Goal: Task Accomplishment & Management: Use online tool/utility

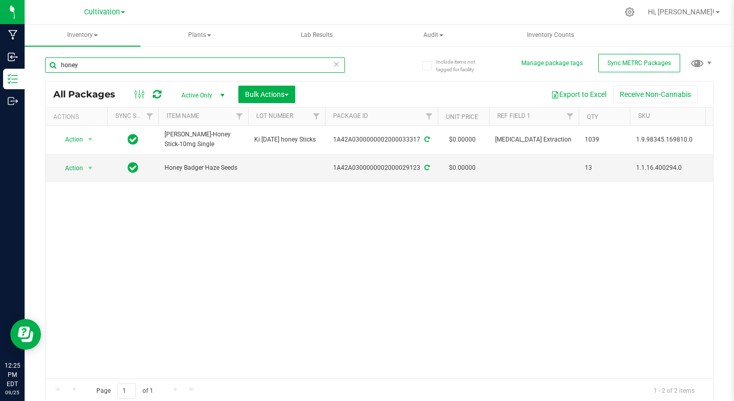
drag, startPoint x: 54, startPoint y: 67, endPoint x: 81, endPoint y: 68, distance: 26.7
click at [83, 68] on input "honey" at bounding box center [195, 64] width 300 height 15
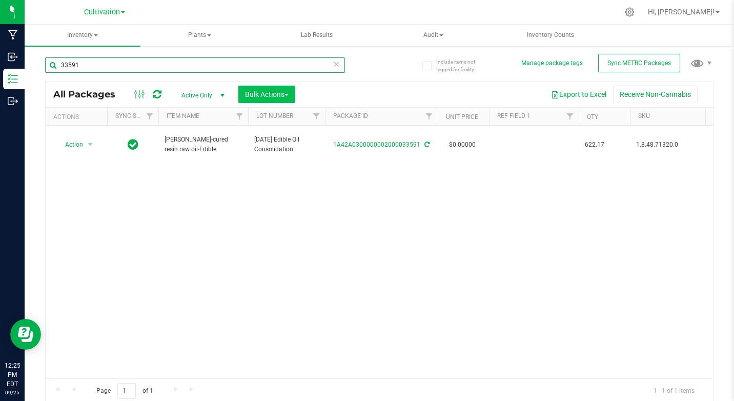
type input "33591"
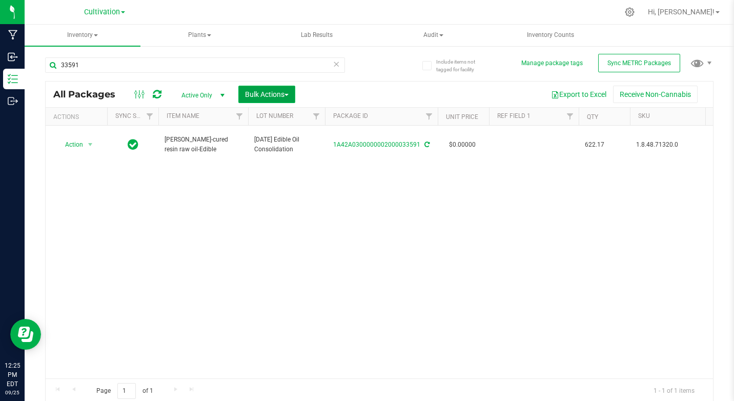
click at [263, 98] on span "Bulk Actions" at bounding box center [267, 94] width 44 height 8
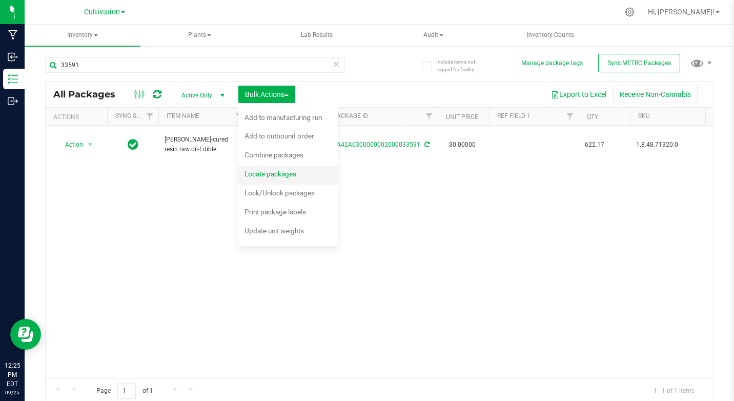
click at [269, 177] on span "Locate packages" at bounding box center [270, 174] width 52 height 8
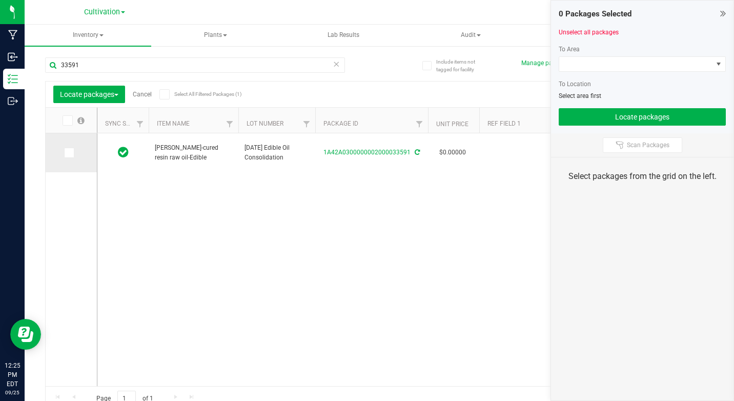
click at [73, 151] on span at bounding box center [69, 153] width 10 height 10
click at [0, 0] on input "checkbox" at bounding box center [0, 0] width 0 height 0
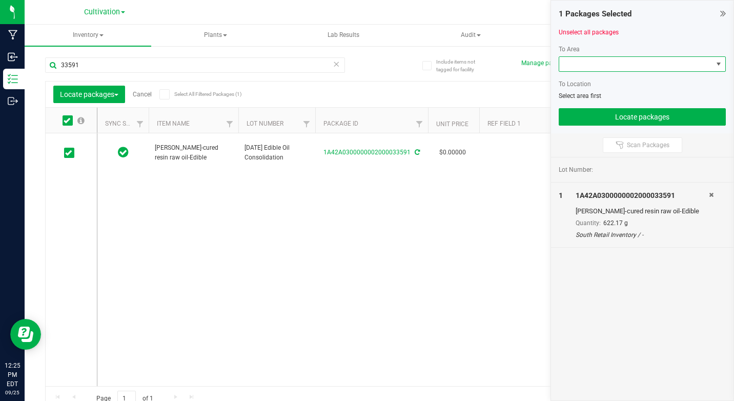
click at [716, 60] on span at bounding box center [719, 64] width 8 height 8
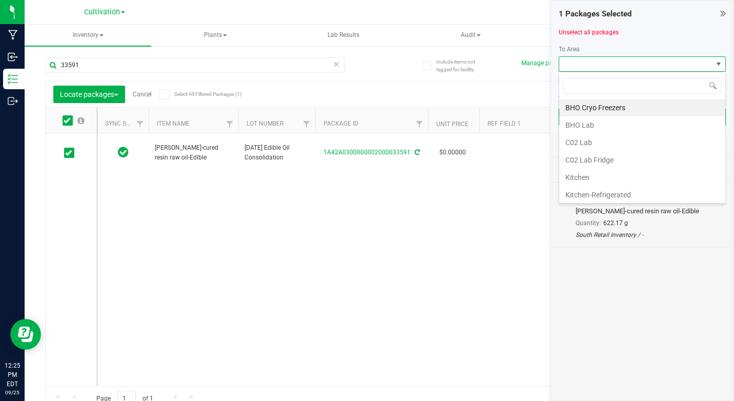
scroll to position [15, 167]
click at [583, 174] on li "Kitchen" at bounding box center [642, 177] width 166 height 17
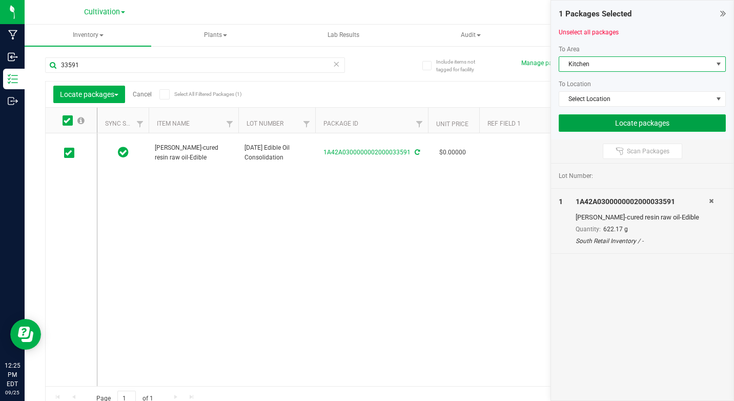
click at [629, 121] on button "Locate packages" at bounding box center [642, 122] width 167 height 17
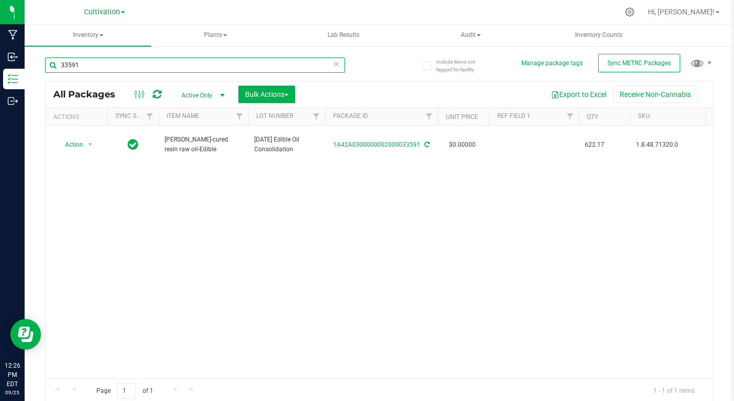
drag, startPoint x: 59, startPoint y: 63, endPoint x: 82, endPoint y: 66, distance: 22.8
click at [82, 66] on input "33591" at bounding box center [195, 64] width 300 height 15
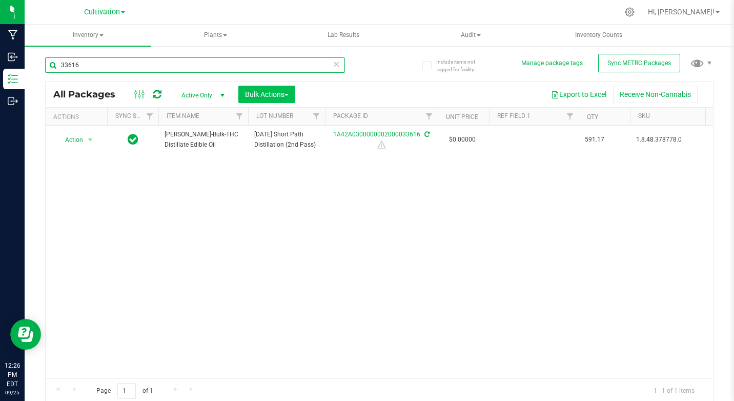
type input "33616"
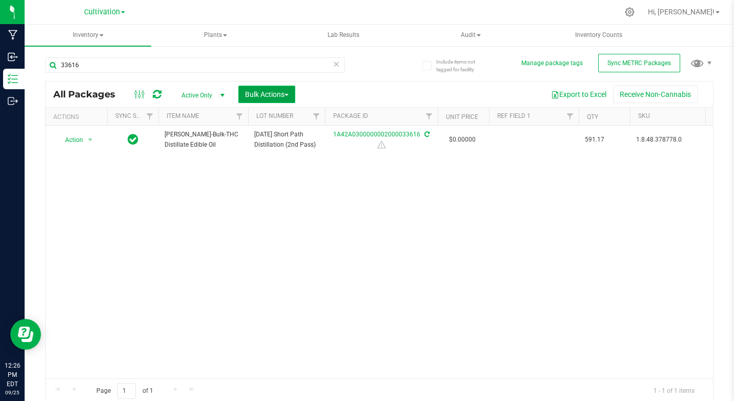
click at [287, 99] on button "Bulk Actions" at bounding box center [266, 94] width 57 height 17
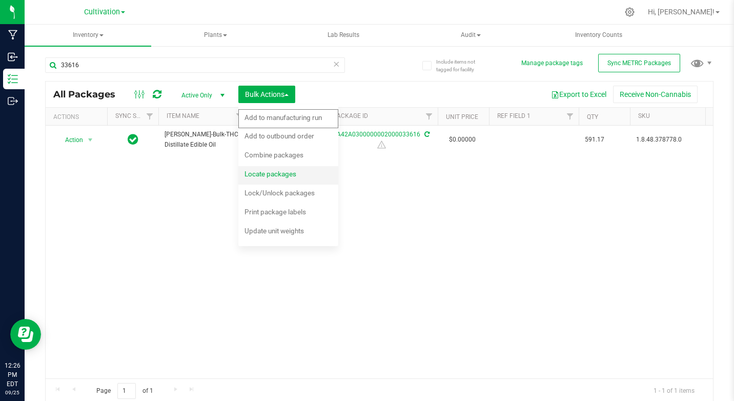
click at [269, 173] on span "Locate packages" at bounding box center [270, 174] width 52 height 8
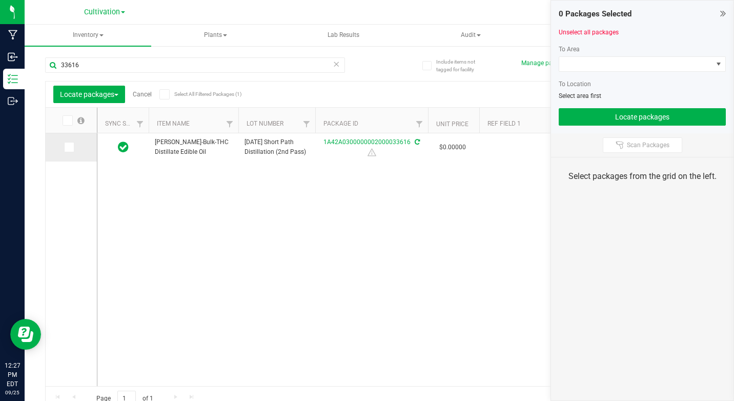
click at [69, 147] on icon at bounding box center [68, 147] width 7 height 0
click at [0, 0] on input "checkbox" at bounding box center [0, 0] width 0 height 0
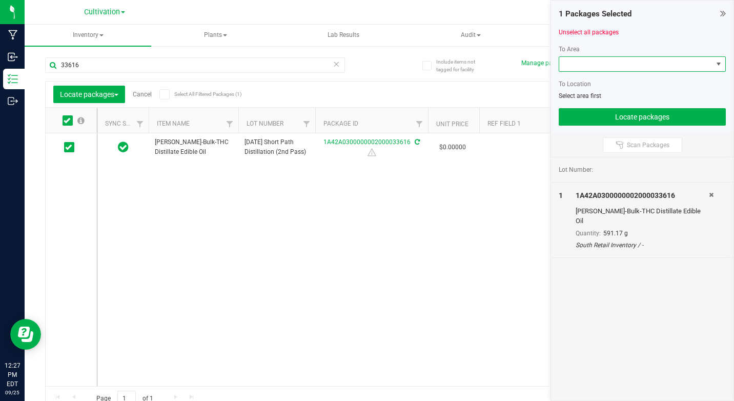
click at [625, 65] on span at bounding box center [635, 64] width 153 height 14
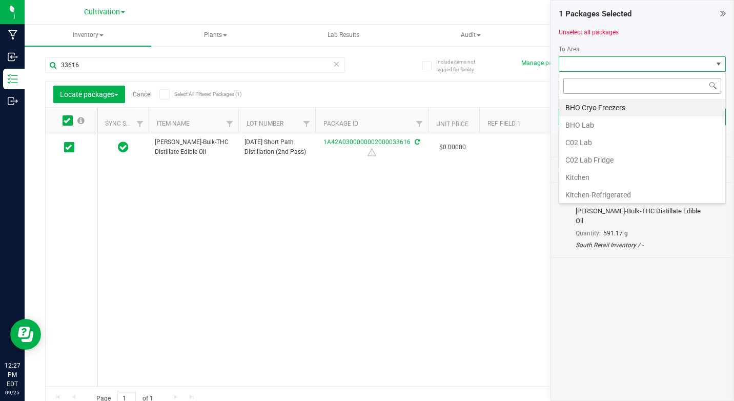
scroll to position [15, 167]
click at [582, 174] on li "Kitchen" at bounding box center [642, 177] width 166 height 17
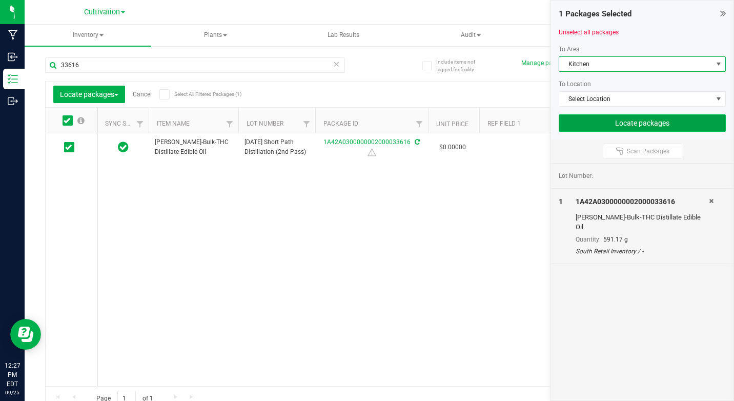
click at [646, 119] on button "Locate packages" at bounding box center [642, 122] width 167 height 17
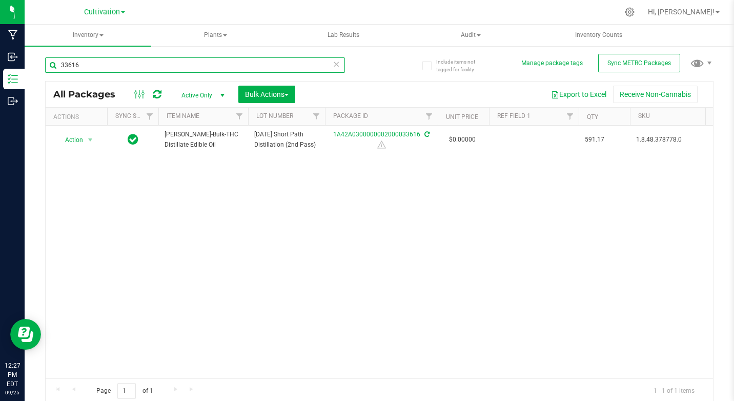
drag, startPoint x: 61, startPoint y: 63, endPoint x: 83, endPoint y: 67, distance: 21.9
click at [83, 67] on input "33616" at bounding box center [195, 64] width 300 height 15
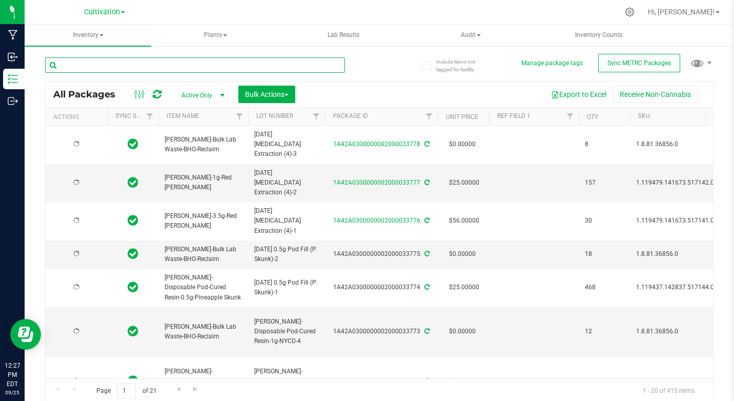
type input "[DATE]"
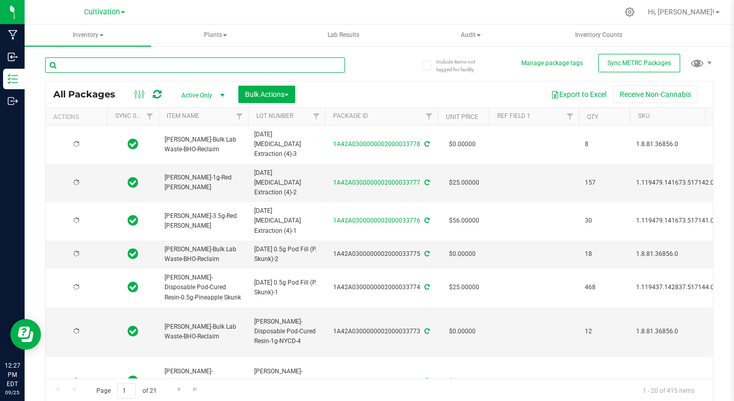
type input "[DATE]"
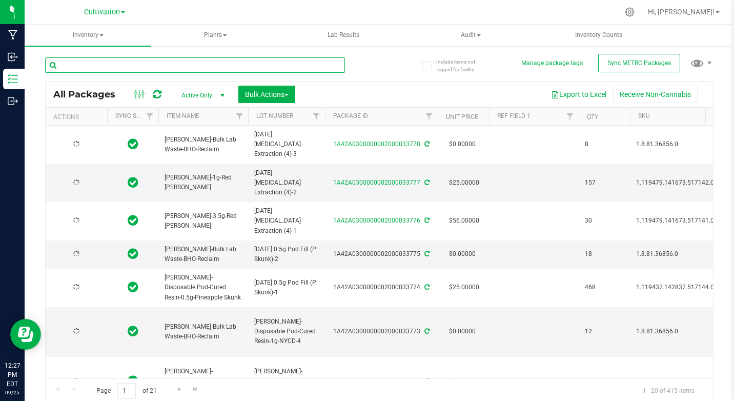
type input "[DATE]"
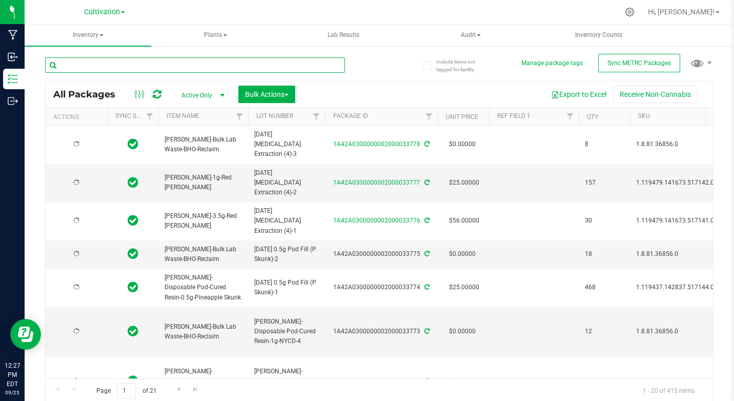
type input "[DATE]"
